Goal: Navigation & Orientation: Find specific page/section

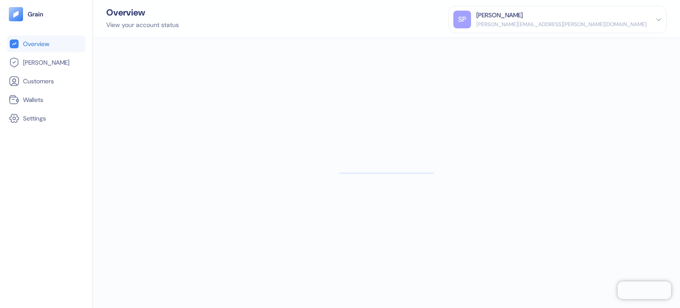
click at [7, 102] on div "Overview [PERSON_NAME] Customers Wallets Settings" at bounding box center [46, 154] width 93 height 308
click at [11, 100] on icon at bounding box center [14, 99] width 11 height 11
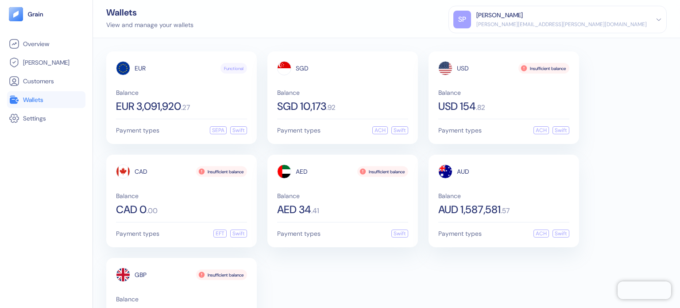
click at [174, 23] on div "View and manage your wallets" at bounding box center [149, 24] width 87 height 9
click at [235, 28] on div "Wallets View and manage your wallets [PERSON_NAME] Patil [EMAIL_ADDRESS][PERSON…" at bounding box center [386, 19] width 587 height 38
click at [186, 109] on span ". 27" at bounding box center [185, 107] width 9 height 7
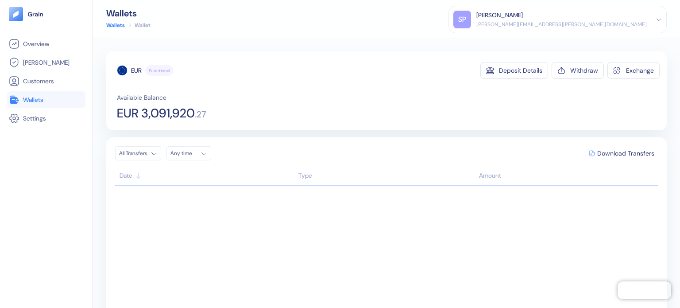
click at [28, 99] on span "Wallets" at bounding box center [33, 99] width 20 height 9
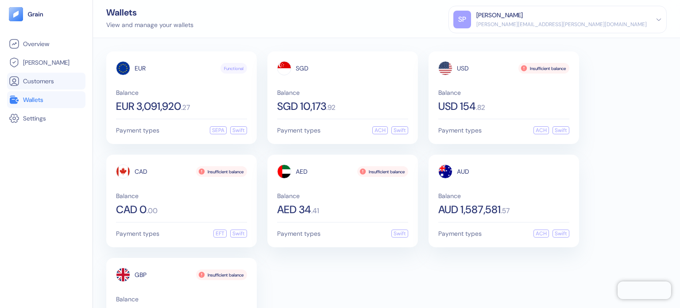
click at [35, 73] on li "Customers" at bounding box center [46, 81] width 78 height 17
click at [34, 79] on span "Customers" at bounding box center [38, 81] width 31 height 9
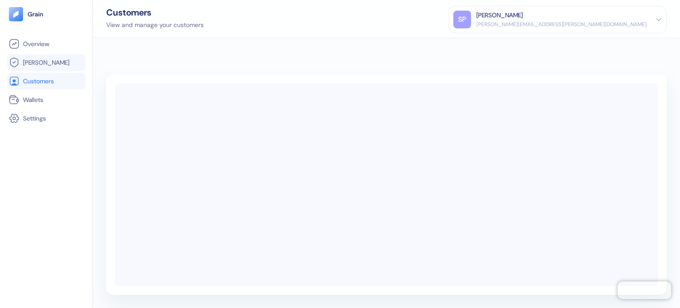
click at [36, 63] on span "[PERSON_NAME]" at bounding box center [46, 62] width 46 height 9
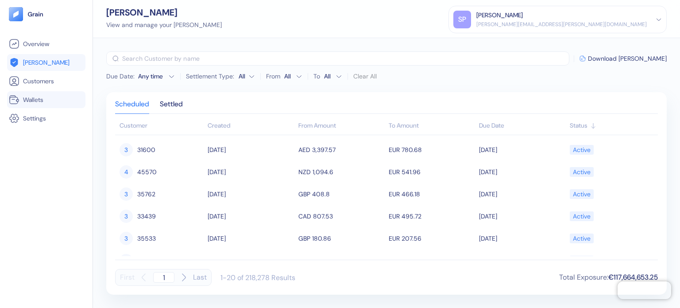
click at [43, 102] on span "Wallets" at bounding box center [33, 99] width 20 height 9
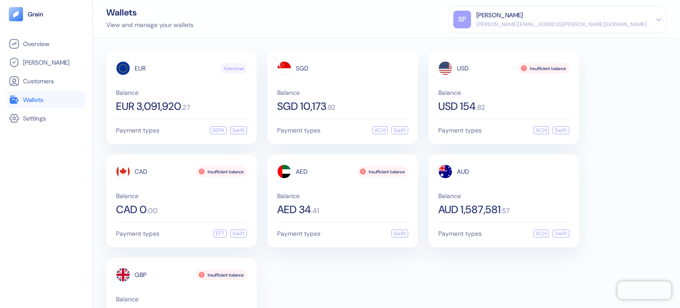
click at [429, 293] on div "EUR Functional Balance EUR 3,091,920 . 27 Payment types SEPA Swift SGD Balance …" at bounding box center [386, 200] width 560 height 299
